Goal: Transaction & Acquisition: Download file/media

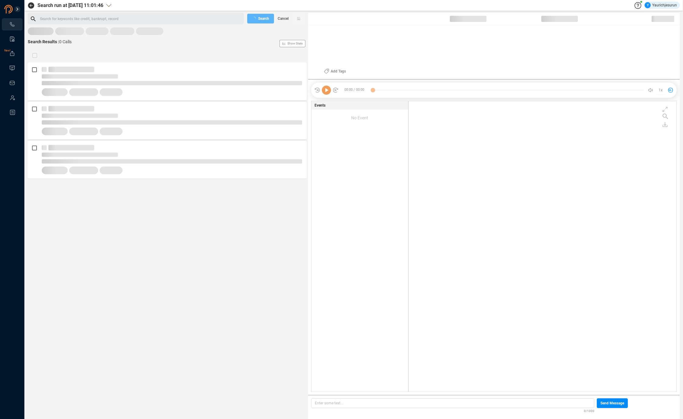
scroll to position [289, 264]
click at [33, 33] on span "Last 7 days" at bounding box center [41, 34] width 19 height 8
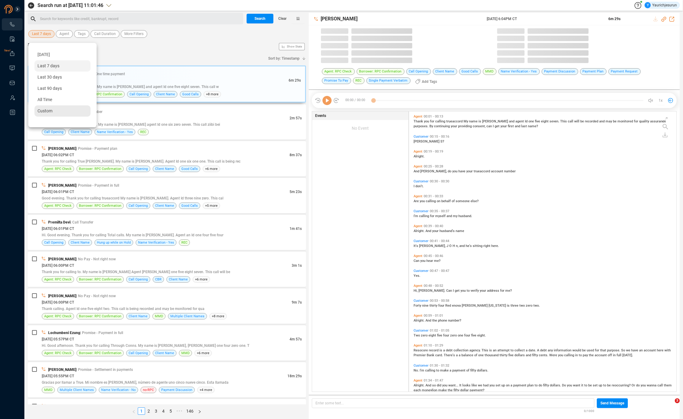
click at [51, 110] on span "Custom" at bounding box center [44, 110] width 15 height 5
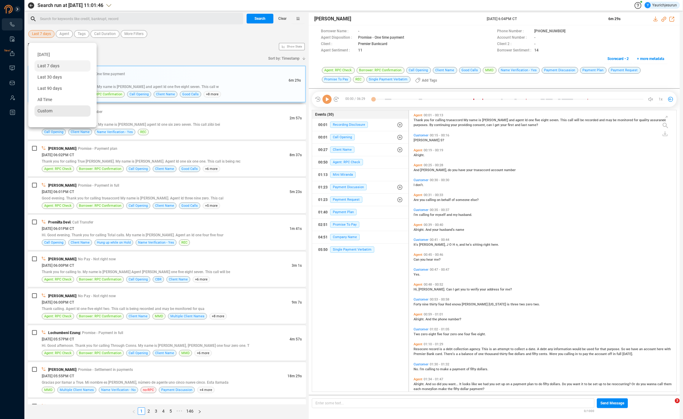
scroll to position [280, 264]
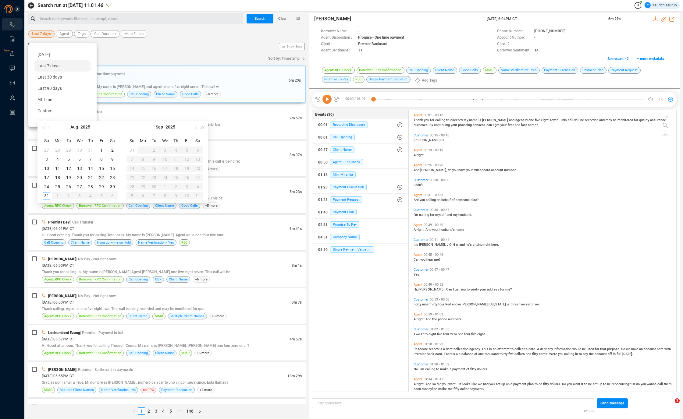
type input "[DATE]"
click at [98, 176] on div "22" at bounding box center [101, 177] width 7 height 7
type input "[DATE]"
click at [101, 186] on div "29" at bounding box center [101, 186] width 7 height 7
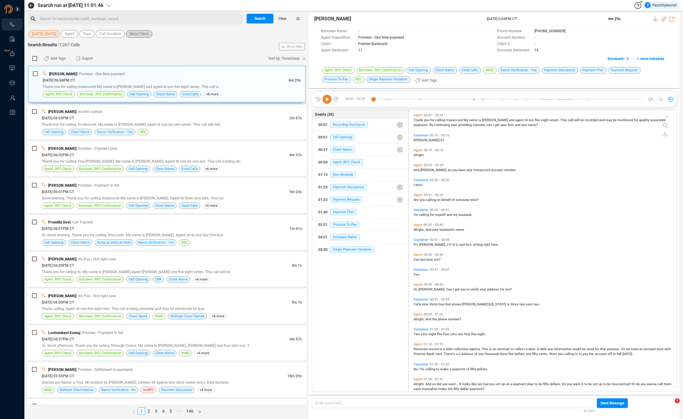
click at [135, 36] on span "More Filters" at bounding box center [138, 34] width 19 height 8
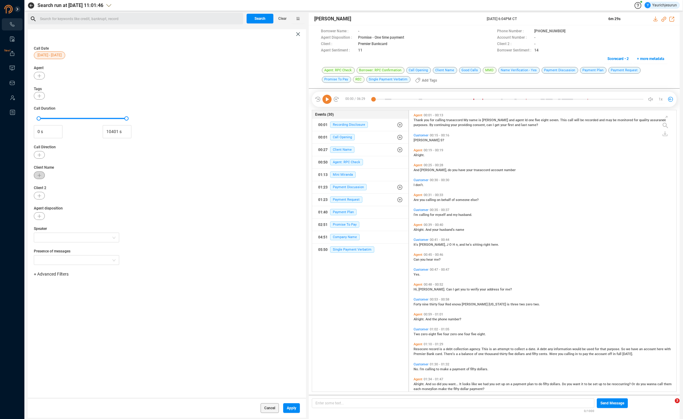
click at [41, 174] on icon "button" at bounding box center [39, 176] width 4 height 4
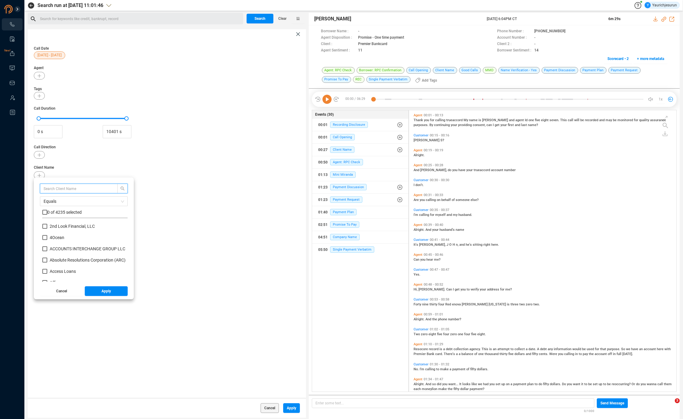
scroll to position [57, 82]
click at [59, 186] on input "text" at bounding box center [76, 188] width 65 height 7
type input "affirm"
click at [43, 211] on input "checkbox" at bounding box center [44, 212] width 5 height 5
checkbox input "true"
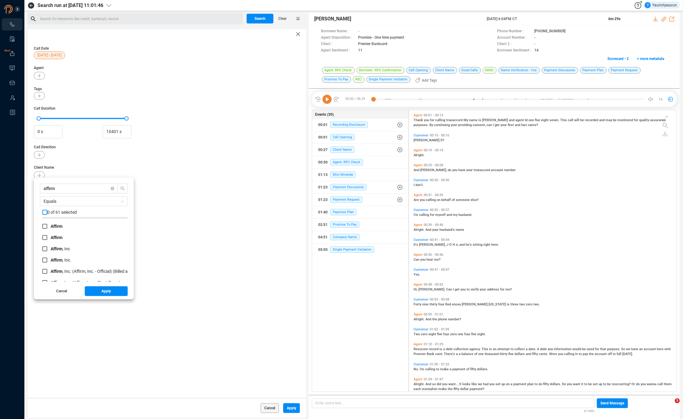
checkbox input "true"
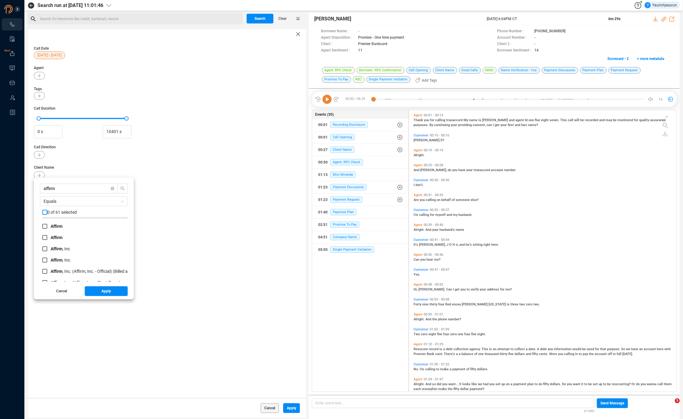
checkbox input "true"
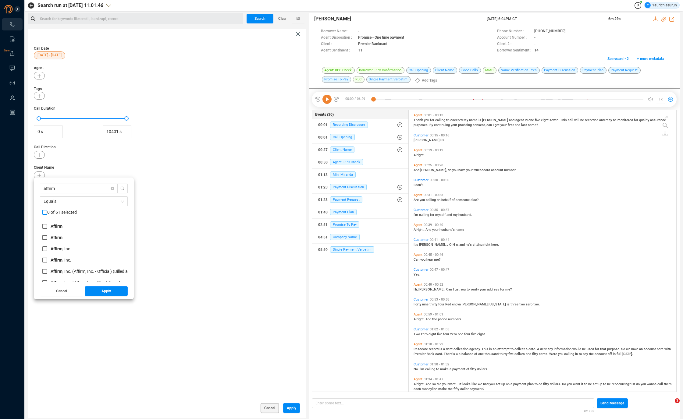
checkbox input "true"
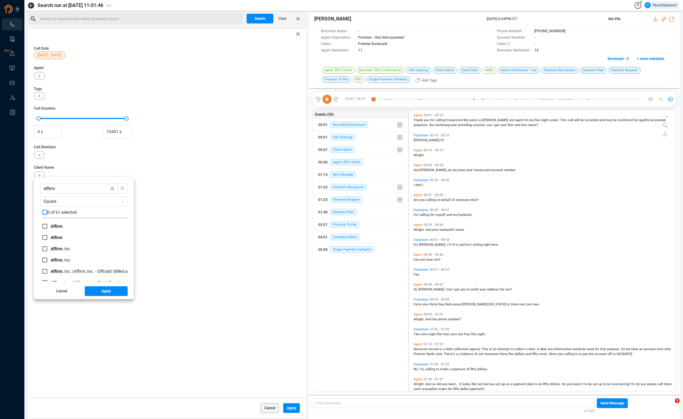
checkbox input "true"
click at [101, 293] on span "Apply" at bounding box center [105, 291] width 9 height 10
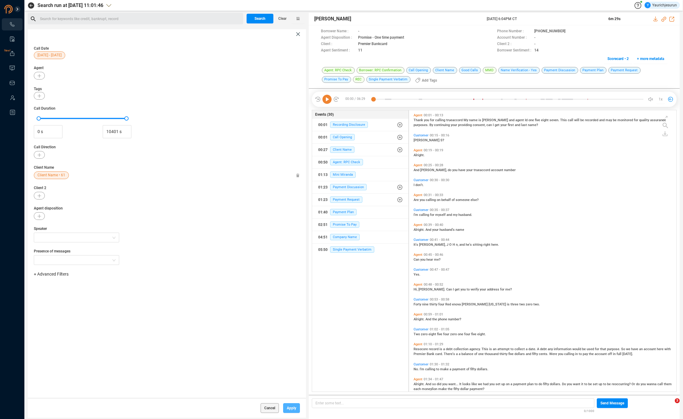
click at [290, 411] on span "Apply" at bounding box center [291, 408] width 9 height 10
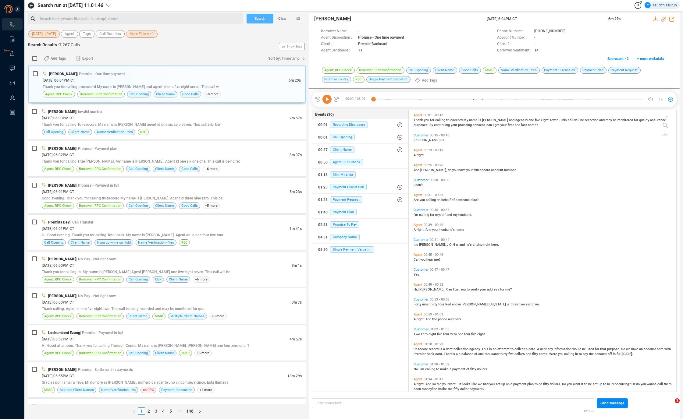
click at [256, 19] on span "Search" at bounding box center [259, 19] width 11 height 10
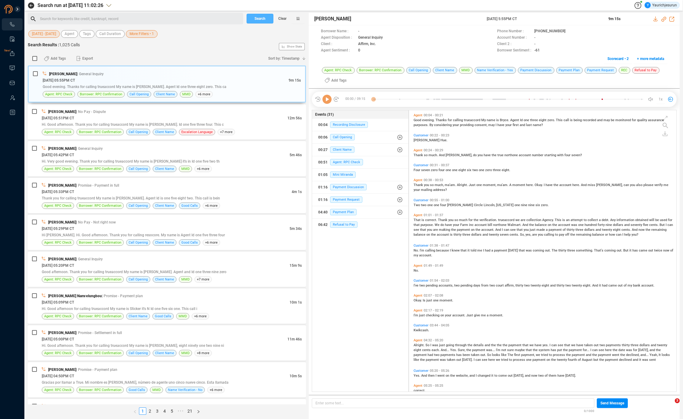
scroll to position [280, 264]
click at [36, 59] on input "checkbox" at bounding box center [34, 58] width 5 height 5
checkbox input "true"
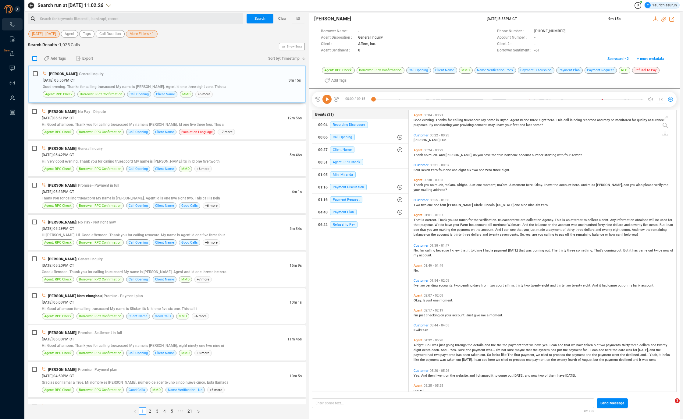
checkbox input "true"
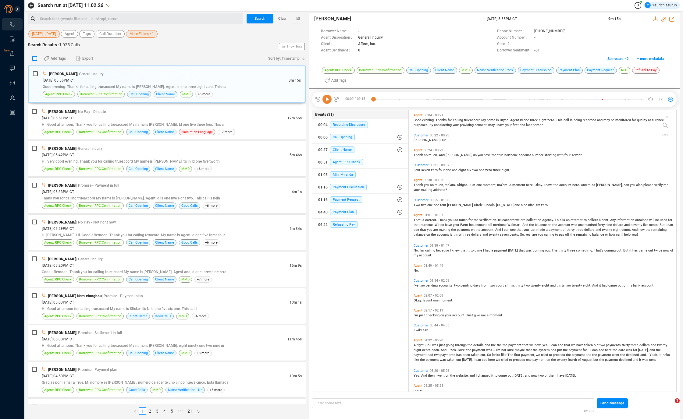
checkbox input "true"
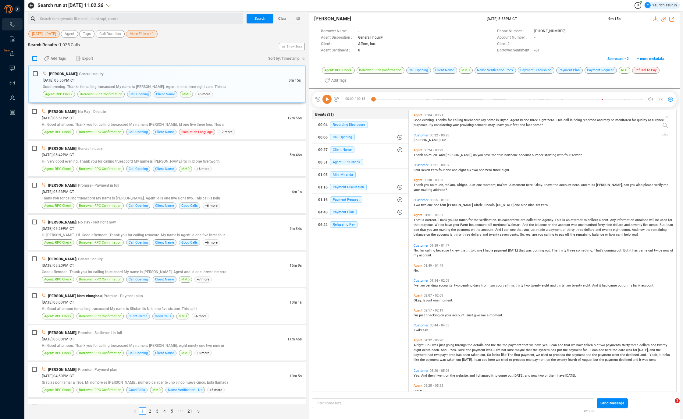
checkbox input "true"
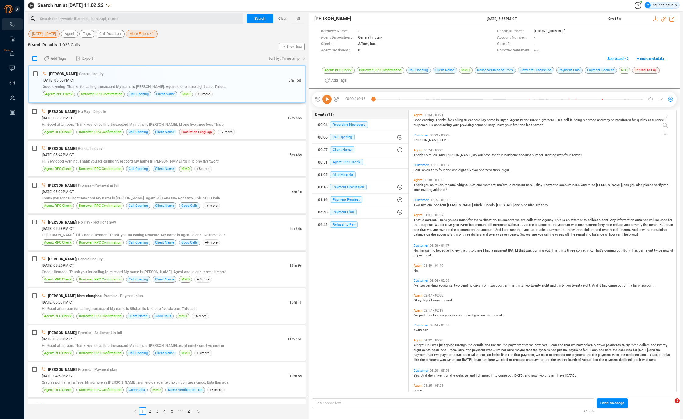
checkbox input "true"
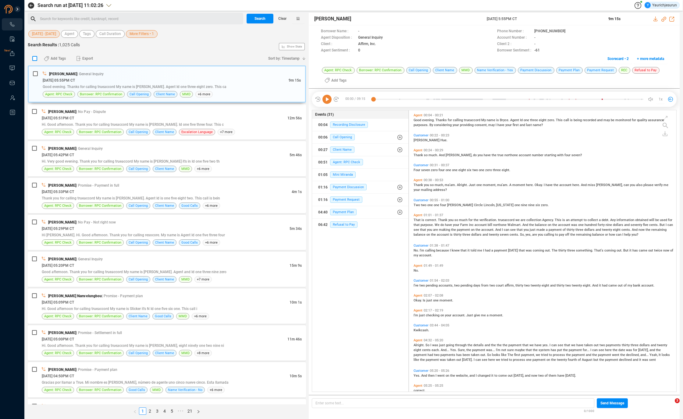
checkbox input "true"
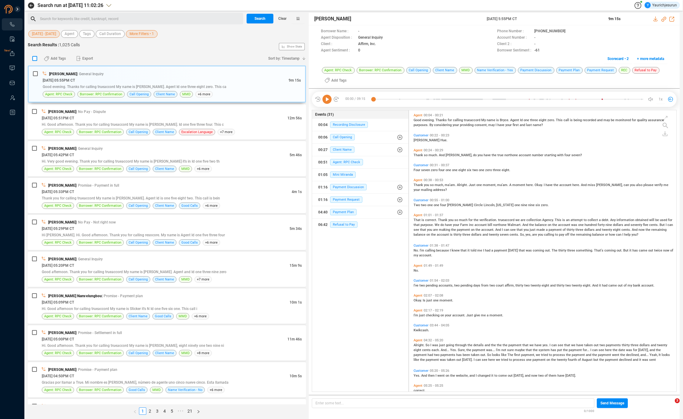
checkbox input "true"
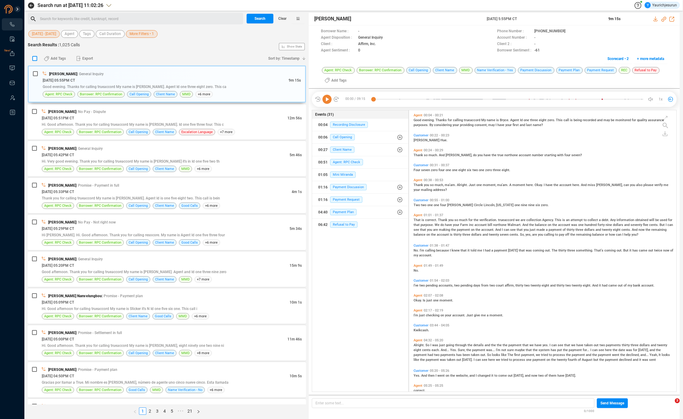
checkbox input "true"
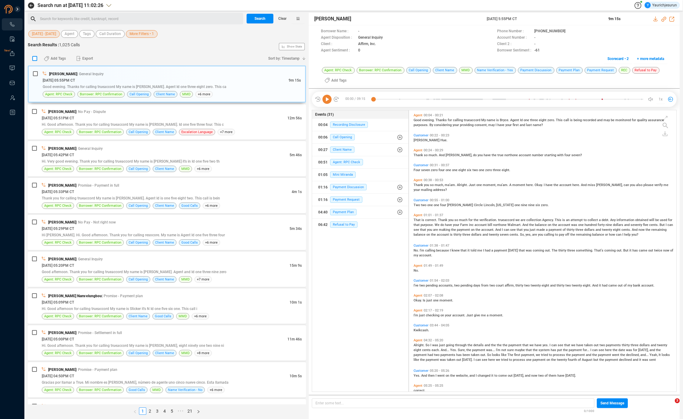
checkbox input "true"
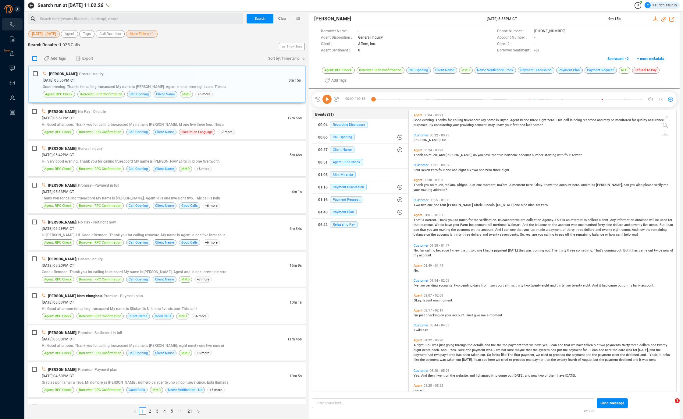
checkbox input "true"
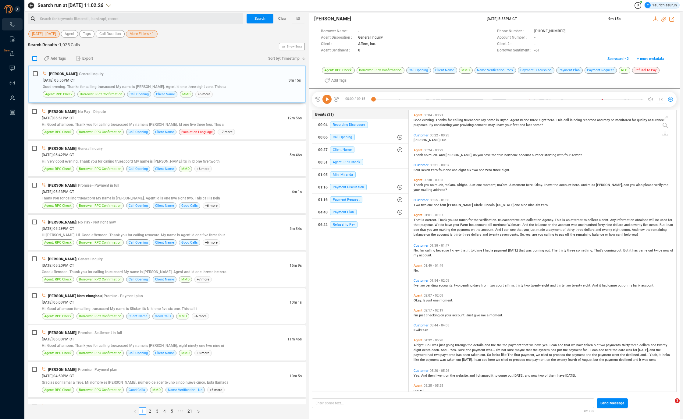
checkbox input "true"
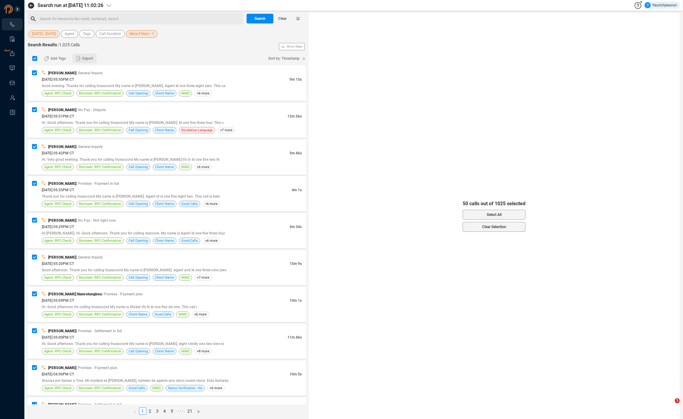
click at [82, 57] on button "Export" at bounding box center [85, 59] width 24 height 10
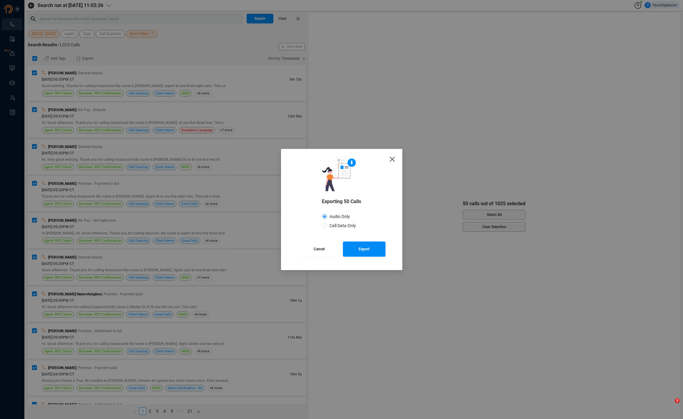
click at [327, 253] on button "Cancel" at bounding box center [319, 249] width 43 height 15
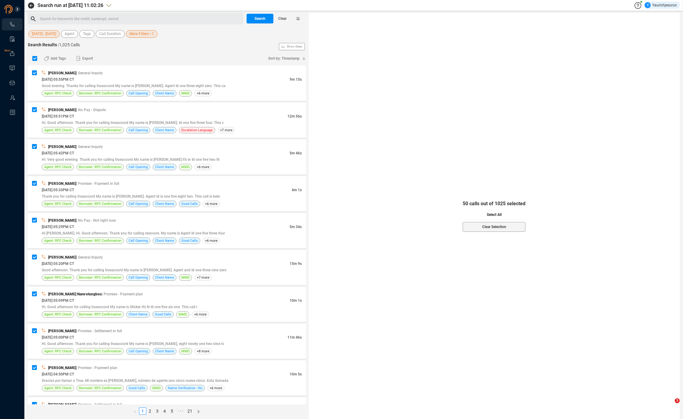
click at [507, 218] on button "Select All" at bounding box center [494, 215] width 63 height 10
click at [79, 57] on icon "button" at bounding box center [78, 58] width 4 height 5
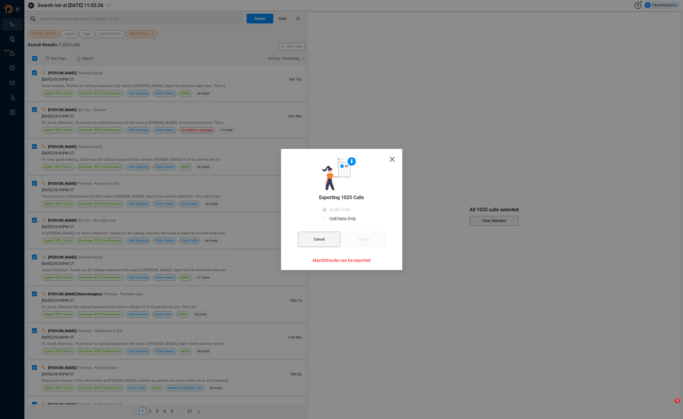
click at [341, 220] on span "Call Data Only" at bounding box center [342, 218] width 31 height 5
click at [327, 220] on input "Call Data Only" at bounding box center [324, 219] width 5 height 5
radio input "true"
radio input "false"
click at [363, 239] on span "Export" at bounding box center [364, 239] width 11 height 15
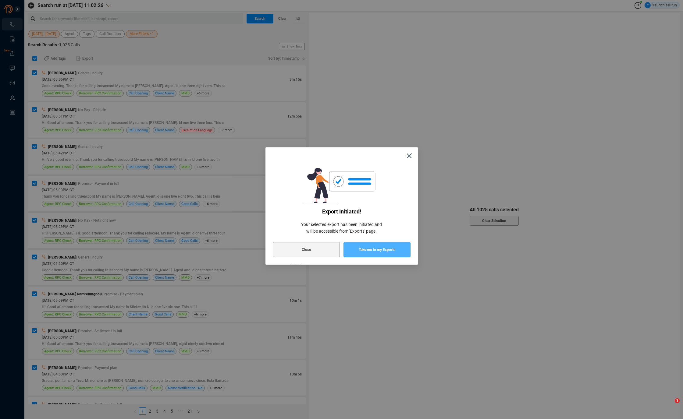
click at [367, 248] on span "Take me to my Exports" at bounding box center [377, 249] width 37 height 15
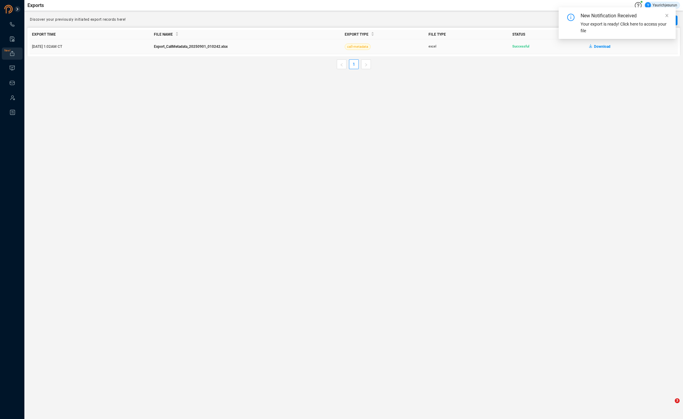
click at [597, 46] on span "Download" at bounding box center [602, 47] width 16 height 10
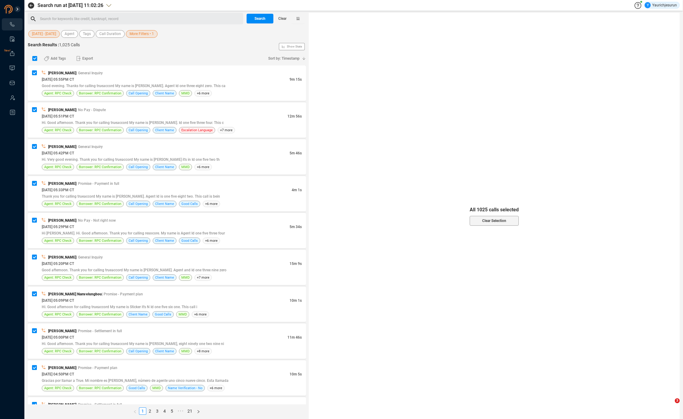
click at [137, 36] on span "More Filters • 1" at bounding box center [141, 34] width 24 height 8
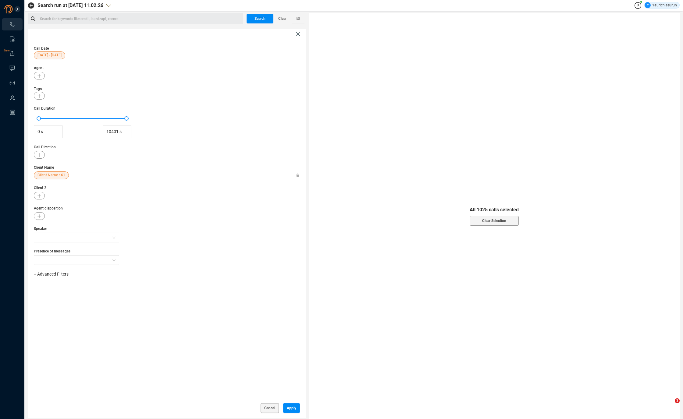
click at [45, 176] on span "Client Name • 61" at bounding box center [51, 176] width 28 height 8
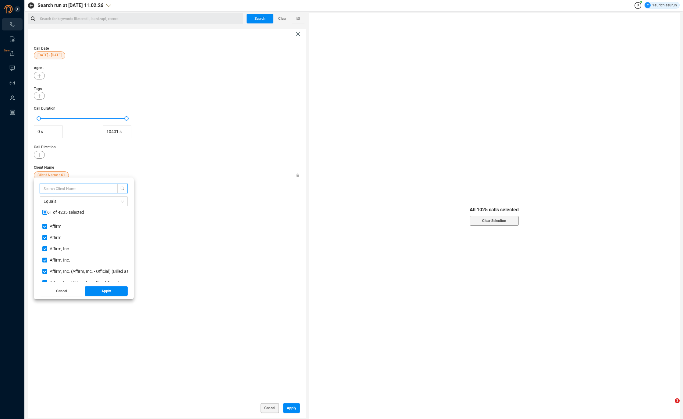
scroll to position [57, 82]
click at [52, 202] on span "Equals" at bounding box center [84, 201] width 80 height 9
click at [53, 220] on div "Not Equals" at bounding box center [84, 223] width 80 height 7
click at [98, 290] on button "Apply" at bounding box center [106, 291] width 43 height 10
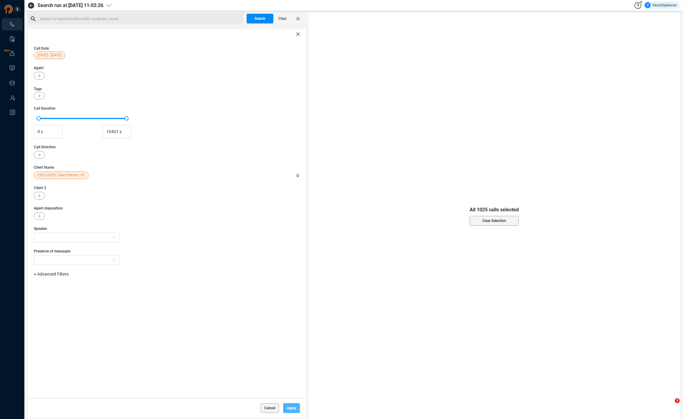
click at [289, 407] on span "Apply" at bounding box center [291, 408] width 9 height 10
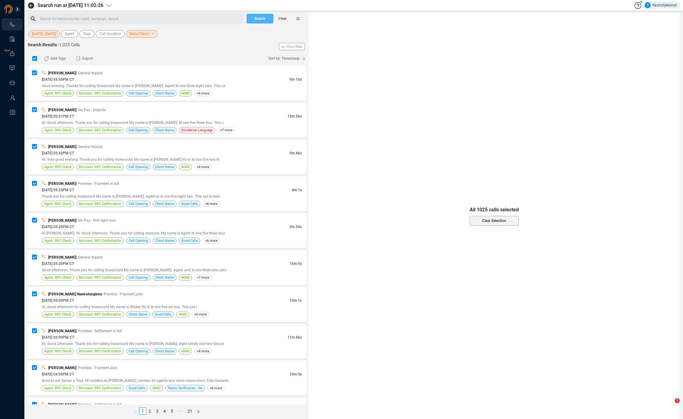
click at [256, 19] on span "Search" at bounding box center [259, 19] width 11 height 10
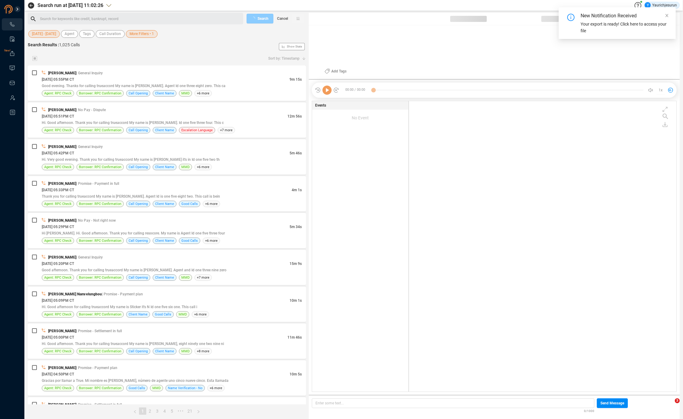
scroll to position [289, 264]
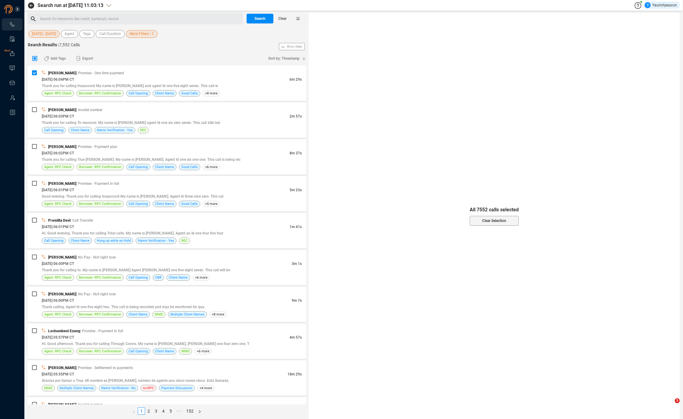
click at [37, 58] on label at bounding box center [35, 58] width 8 height 9
click at [36, 58] on input "checkbox" at bounding box center [34, 58] width 5 height 5
checkbox input "true"
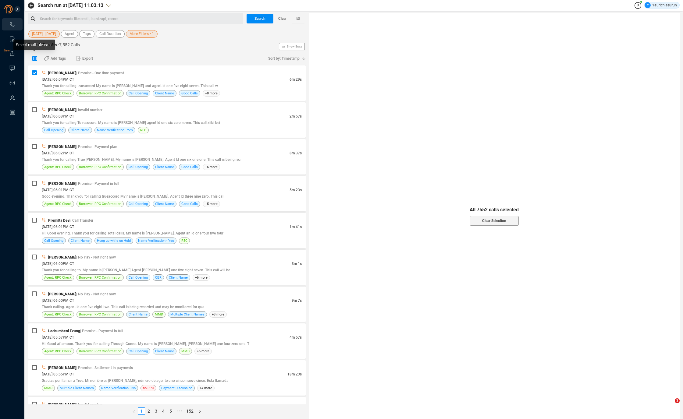
checkbox input "true"
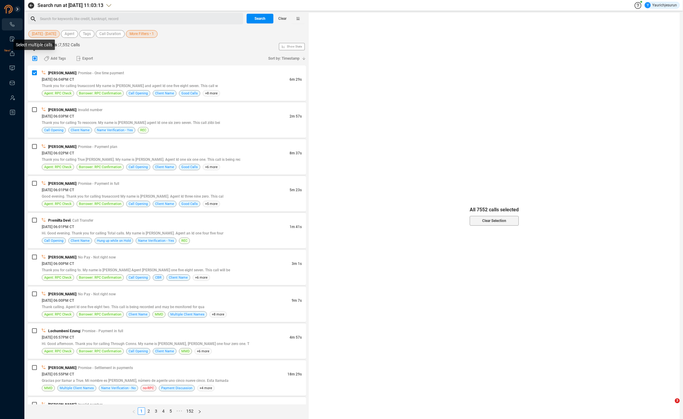
checkbox input "true"
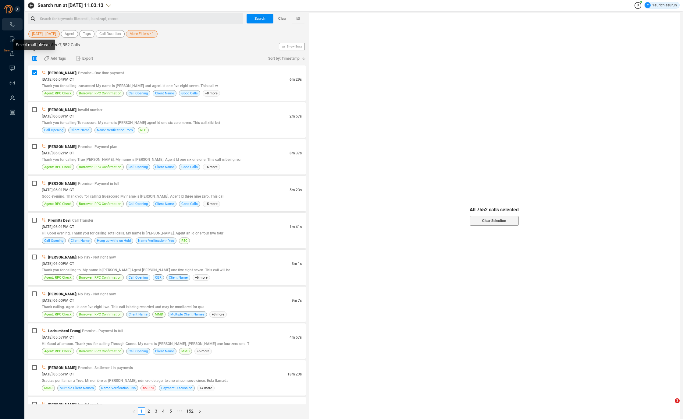
checkbox input "true"
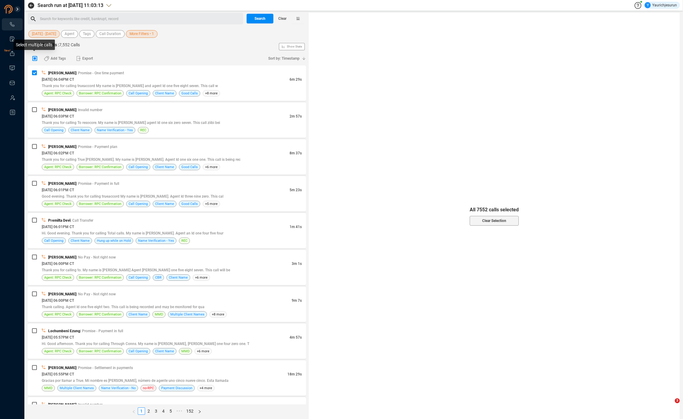
checkbox input "true"
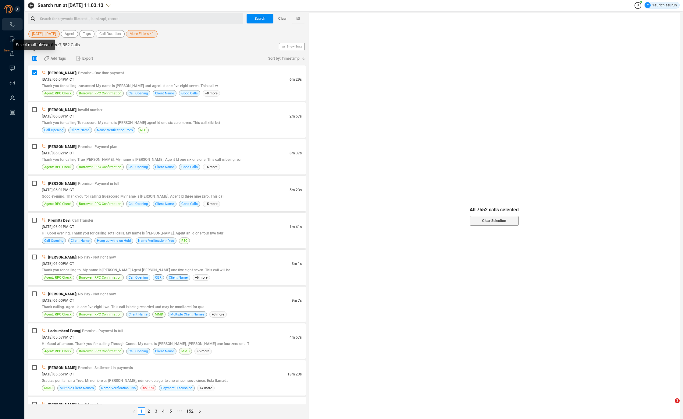
checkbox input "true"
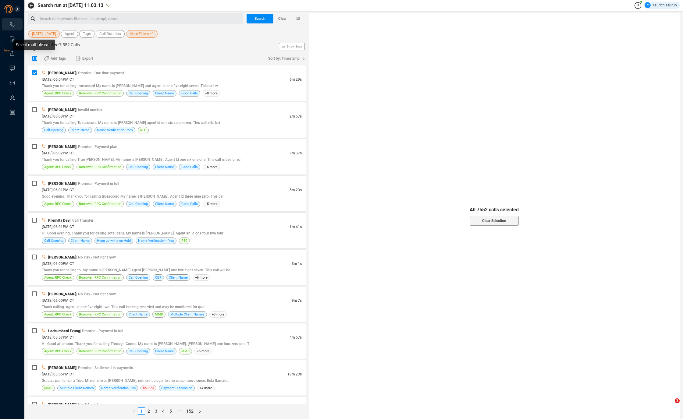
checkbox input "true"
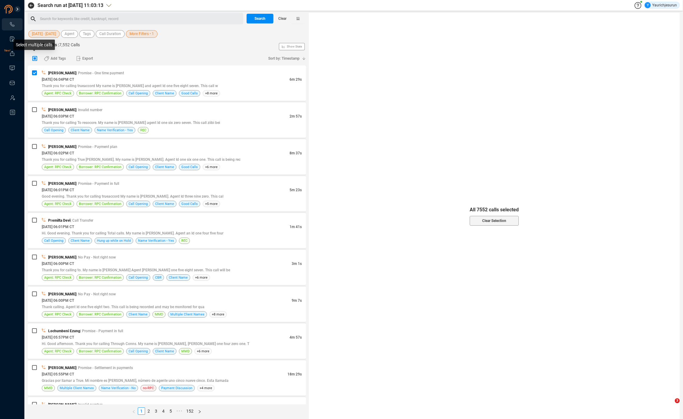
checkbox input "true"
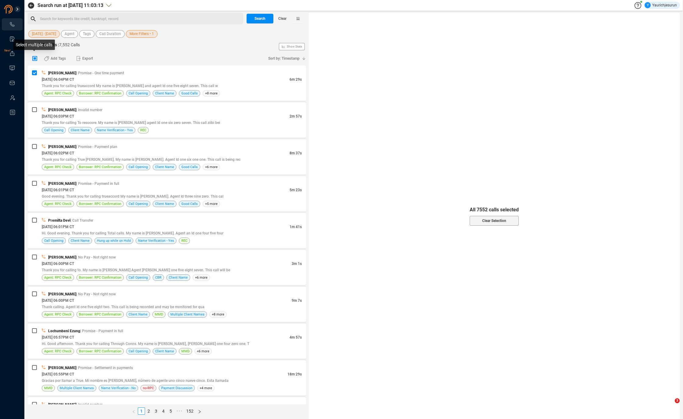
checkbox input "true"
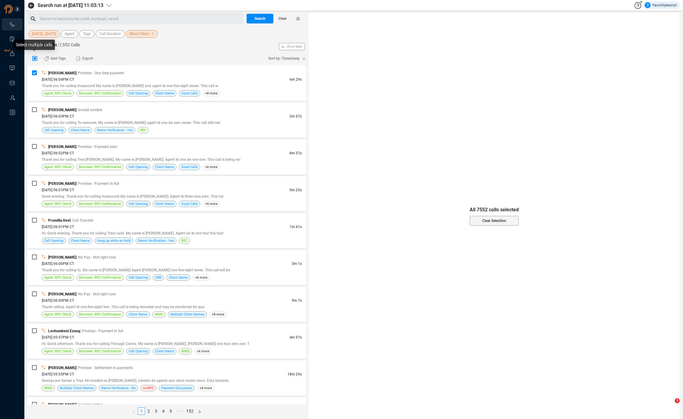
checkbox input "true"
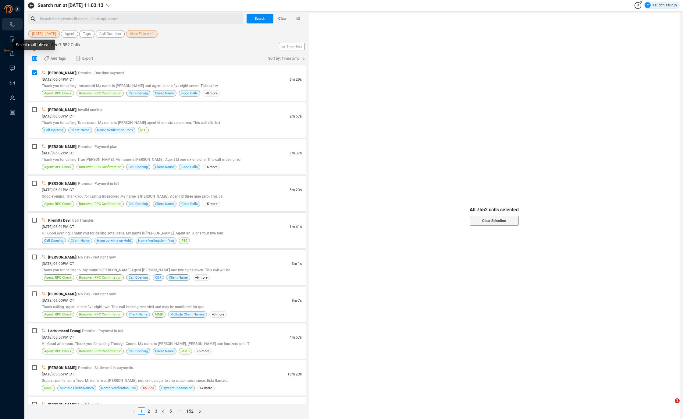
checkbox input "true"
click at [503, 213] on button "Select All" at bounding box center [494, 215] width 63 height 10
click at [88, 59] on span "Export" at bounding box center [87, 59] width 11 height 10
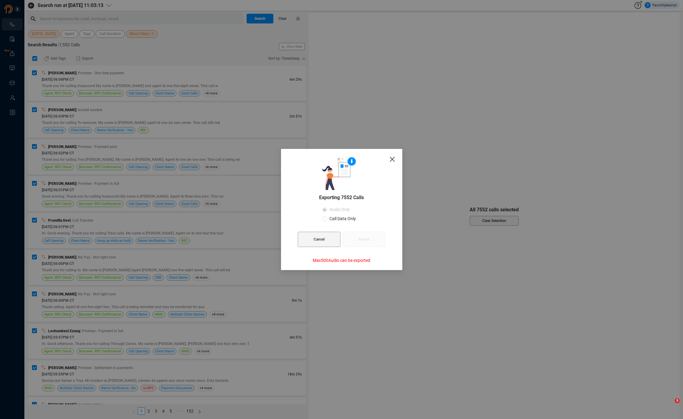
click at [332, 219] on span "Call Data Only" at bounding box center [342, 218] width 31 height 5
click at [327, 219] on input "Call Data Only" at bounding box center [324, 219] width 5 height 5
radio input "true"
radio input "false"
click at [361, 239] on span "Export" at bounding box center [364, 239] width 11 height 15
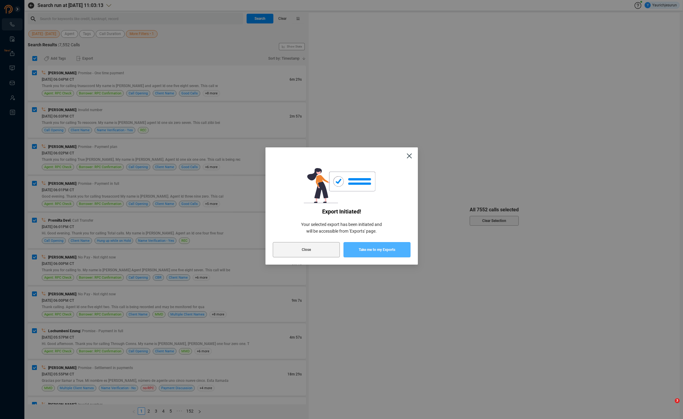
click at [383, 253] on span "Take me to my Exports" at bounding box center [377, 249] width 37 height 15
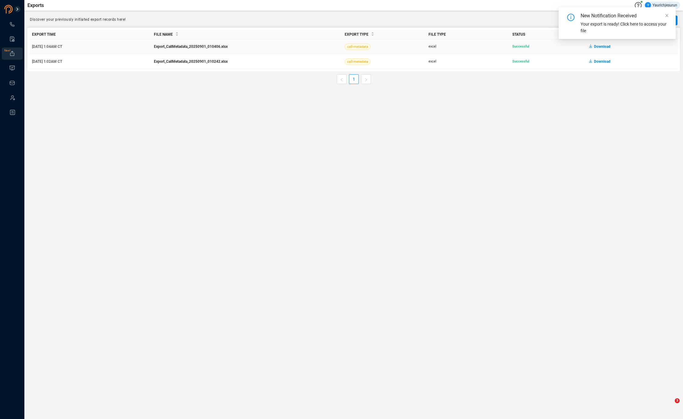
click at [598, 48] on span "Download" at bounding box center [602, 47] width 16 height 10
click at [515, 137] on main "Exports Y Yaurichjesurun Discover your previously initiated export records here…" at bounding box center [353, 209] width 658 height 419
